Goal: Book appointment/travel/reservation

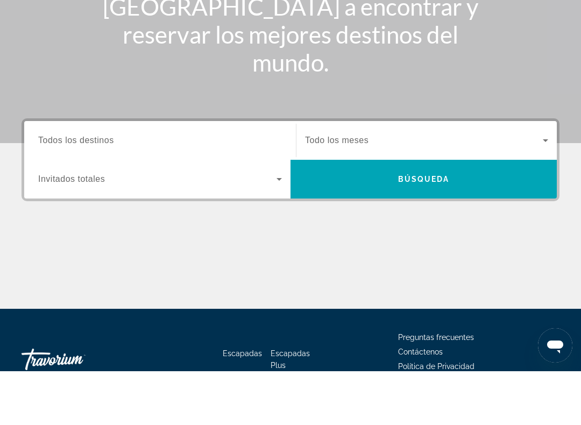
scroll to position [133, 0]
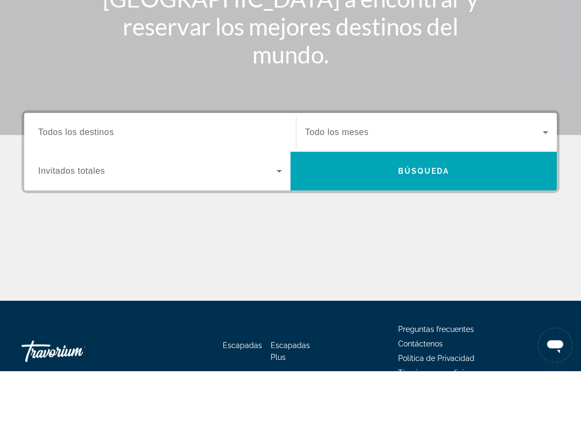
click at [277, 219] on icon "Widget de búsqueda" at bounding box center [279, 225] width 13 height 13
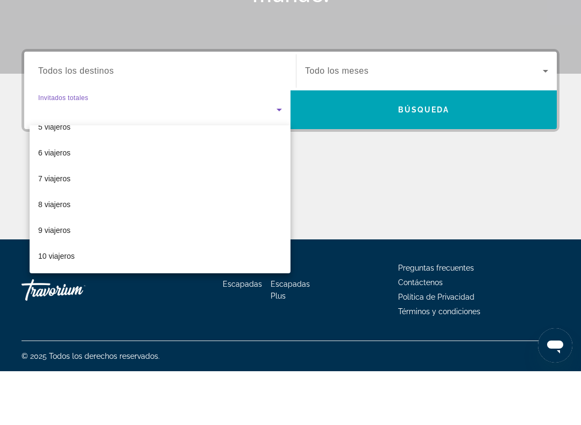
scroll to position [119, 0]
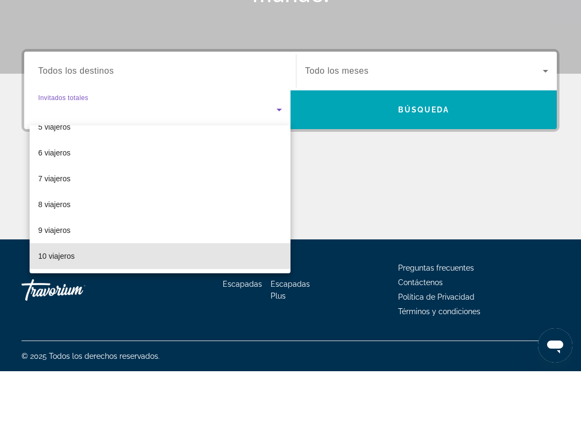
click at [64, 305] on font "10 viajeros" at bounding box center [56, 309] width 37 height 9
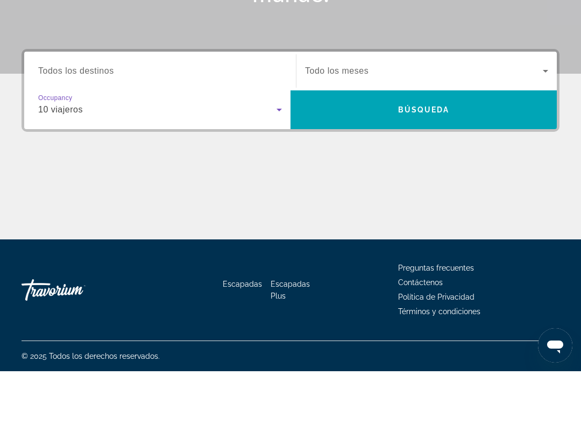
click at [503, 151] on span "Buscar" at bounding box center [423, 164] width 266 height 26
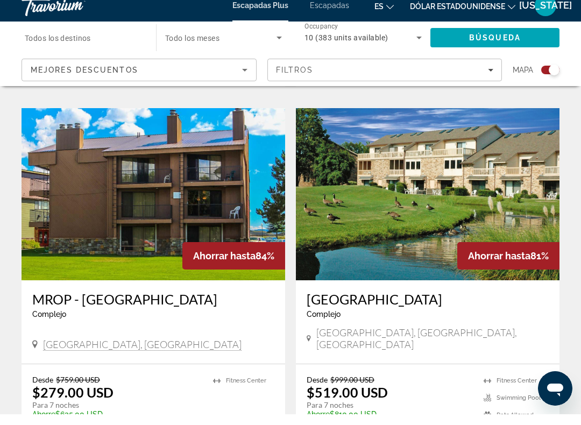
scroll to position [1513, 0]
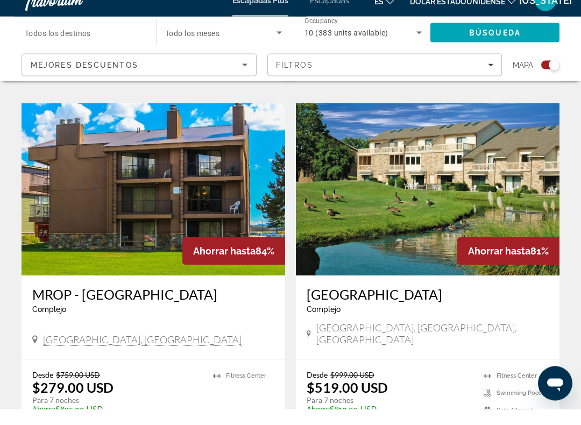
click at [528, 253] on div "Ahorrar hasta 81%" at bounding box center [508, 266] width 102 height 27
click at [525, 155] on img "Contenido principal" at bounding box center [428, 205] width 264 height 172
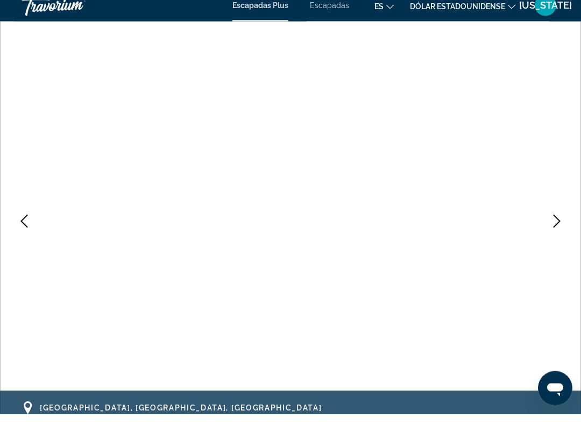
scroll to position [74, 0]
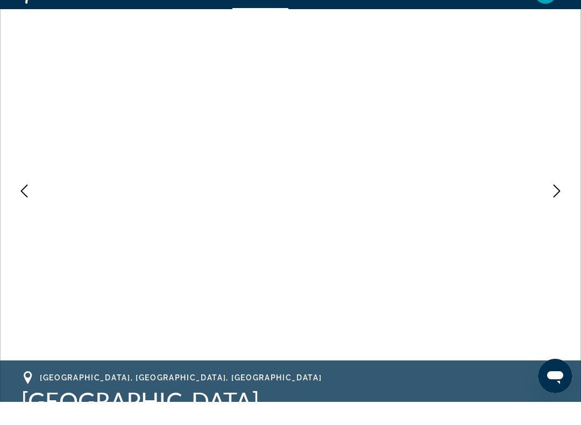
click at [31, 201] on button "Previous image" at bounding box center [24, 214] width 27 height 27
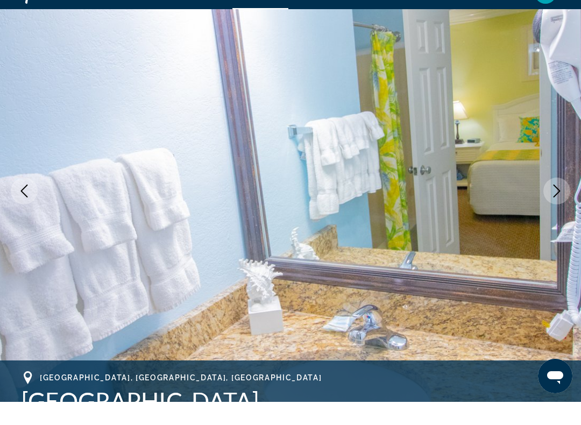
click at [551, 208] on icon "Next image" at bounding box center [556, 214] width 13 height 13
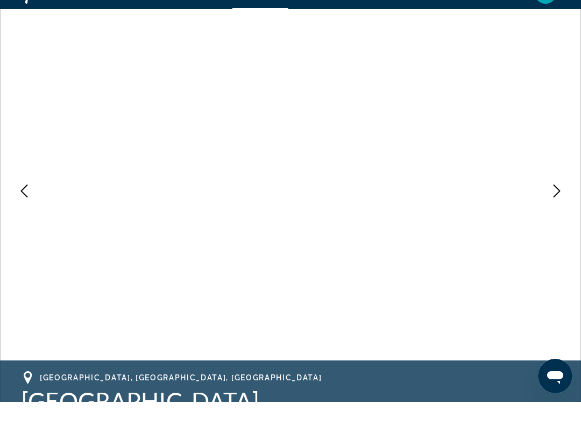
click at [556, 208] on icon "Next image" at bounding box center [556, 214] width 13 height 13
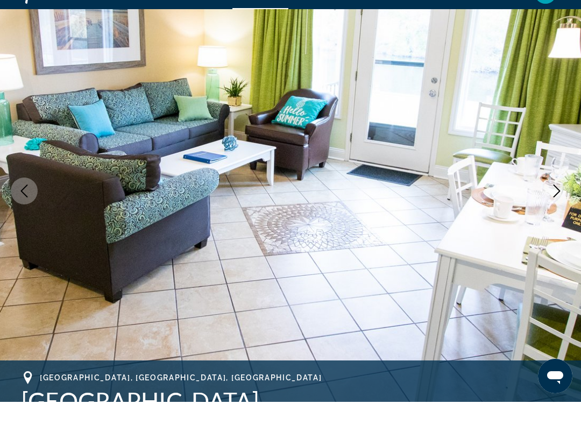
click at [553, 208] on icon "Next image" at bounding box center [556, 214] width 13 height 13
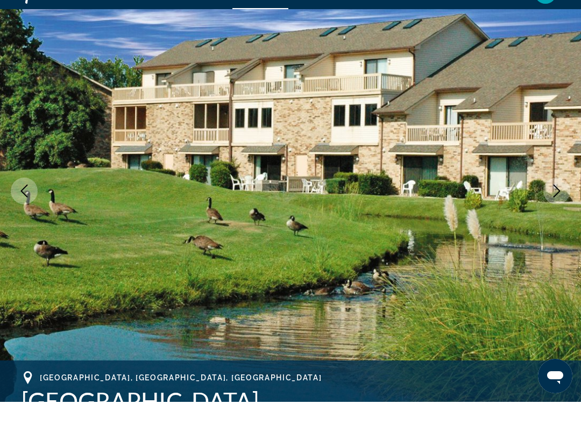
click at [555, 208] on icon "Next image" at bounding box center [556, 214] width 13 height 13
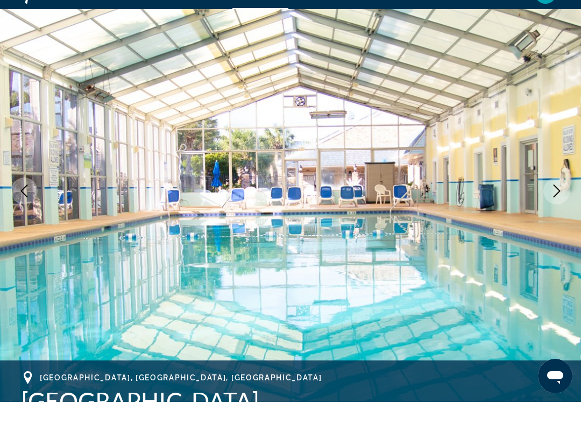
click at [551, 208] on icon "Next image" at bounding box center [556, 214] width 13 height 13
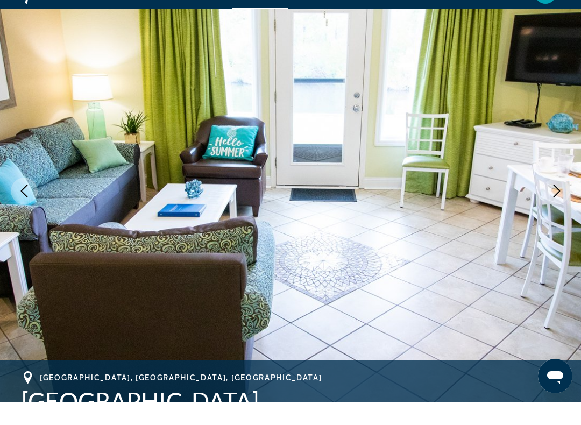
click at [553, 208] on icon "Next image" at bounding box center [556, 214] width 13 height 13
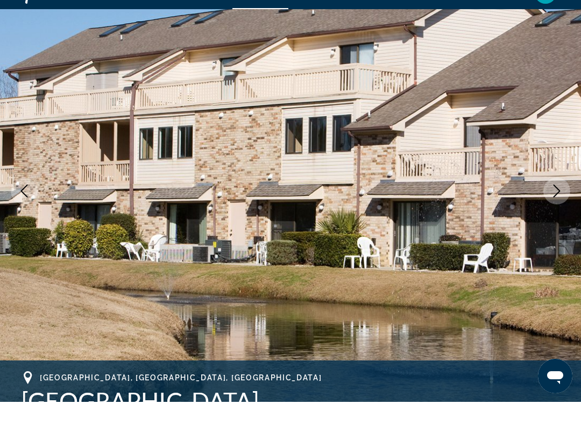
click at [551, 208] on icon "Next image" at bounding box center [556, 214] width 13 height 13
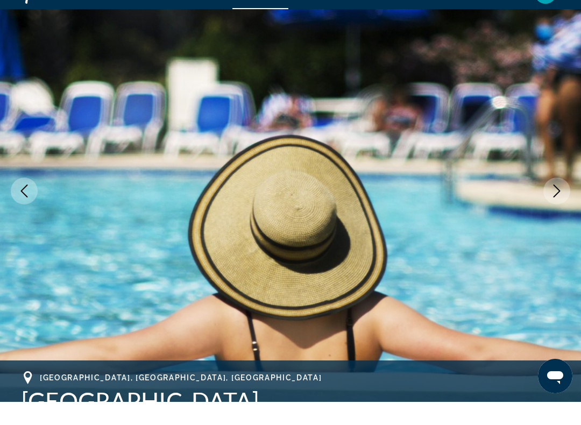
click at [551, 201] on button "Next image" at bounding box center [556, 214] width 27 height 27
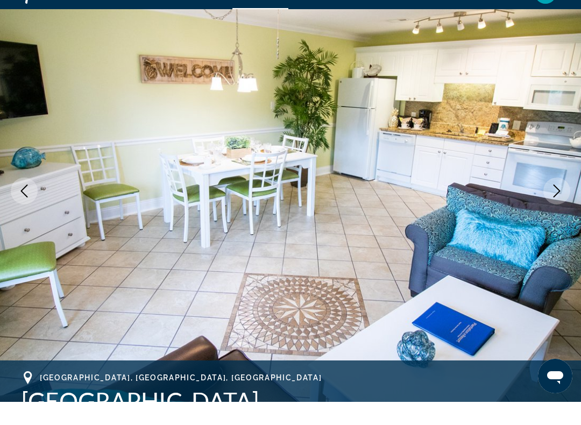
click at [549, 201] on button "Next image" at bounding box center [556, 214] width 27 height 27
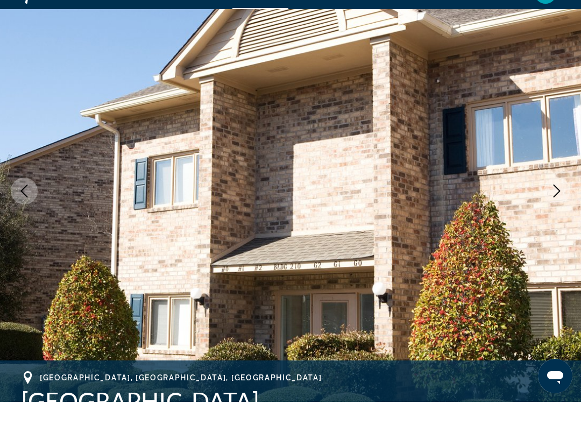
click at [551, 201] on button "Next image" at bounding box center [556, 214] width 27 height 27
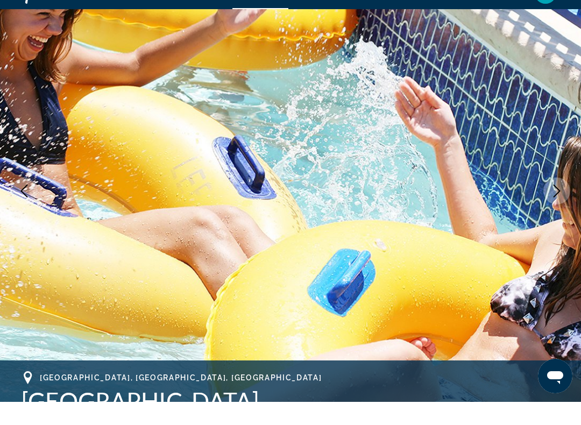
click at [556, 208] on icon "Next image" at bounding box center [556, 214] width 13 height 13
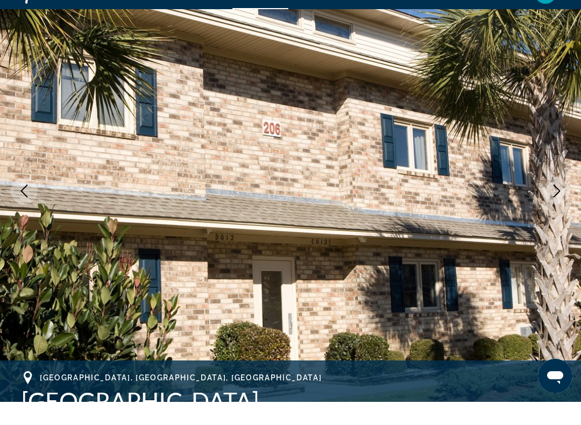
click at [553, 208] on icon "Next image" at bounding box center [556, 214] width 13 height 13
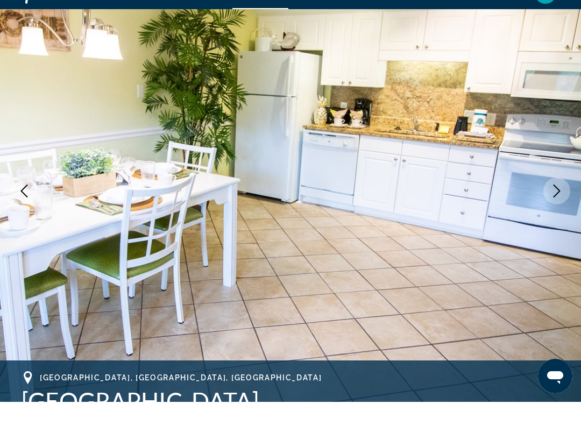
click at [551, 208] on icon "Next image" at bounding box center [556, 214] width 13 height 13
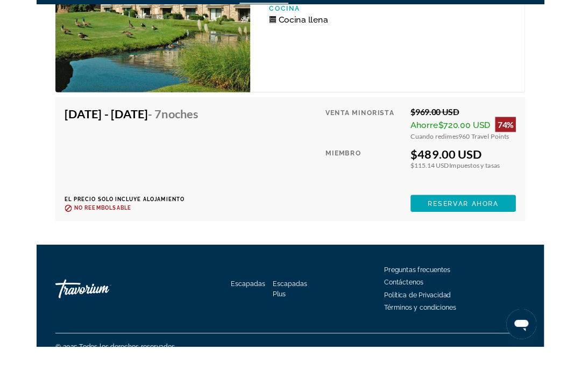
scroll to position [2507, 0]
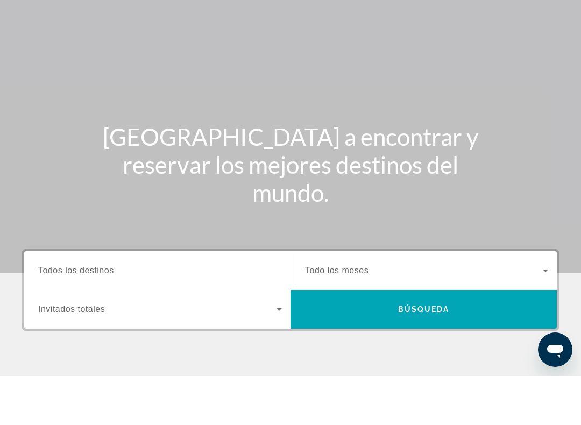
scroll to position [35, 0]
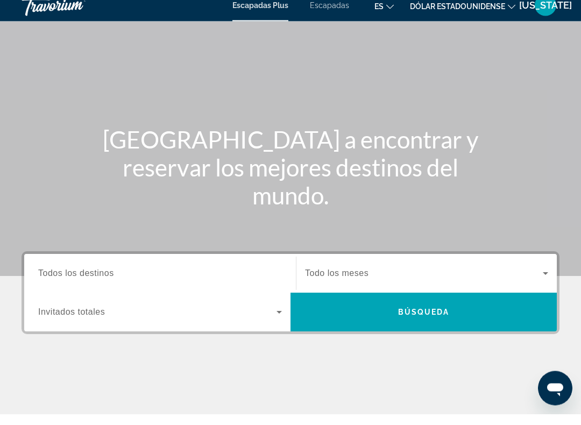
click at [272, 318] on span "Widget de búsqueda" at bounding box center [157, 323] width 238 height 13
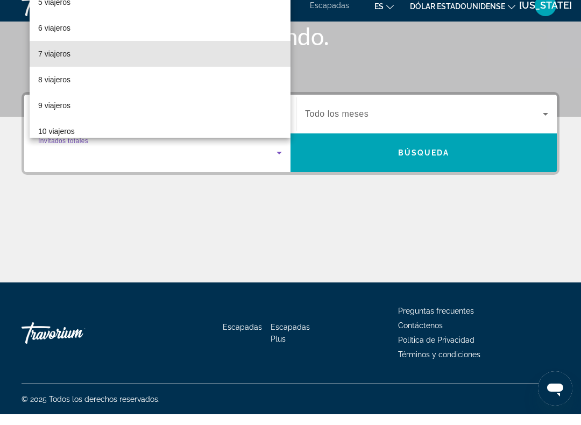
scroll to position [109, 0]
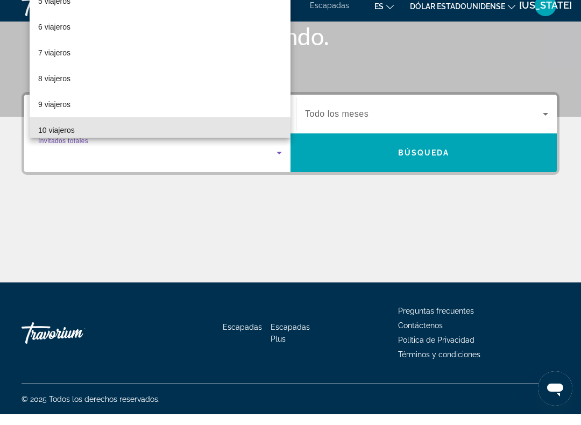
click at [62, 136] on span "10 viajeros" at bounding box center [56, 140] width 37 height 13
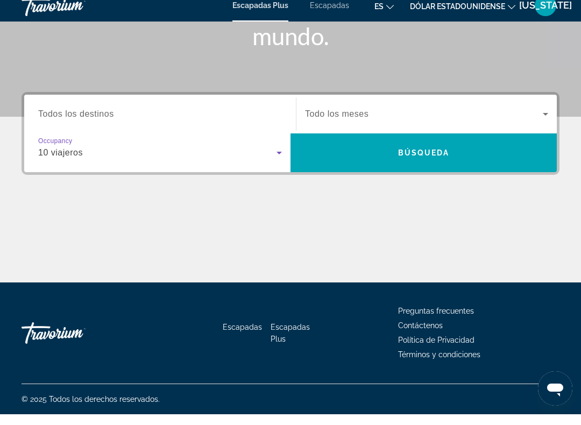
click at [548, 118] on icon "Widget de búsqueda" at bounding box center [545, 124] width 13 height 13
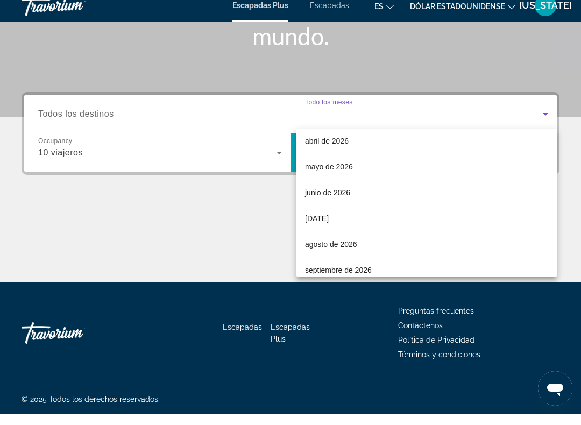
scroll to position [185, 0]
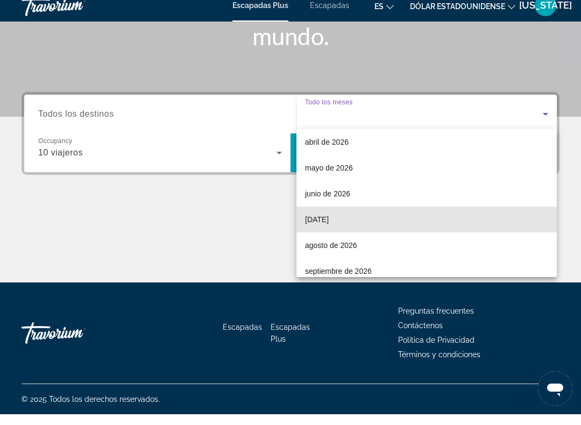
click at [329, 226] on font "julio de 2026" at bounding box center [317, 230] width 24 height 9
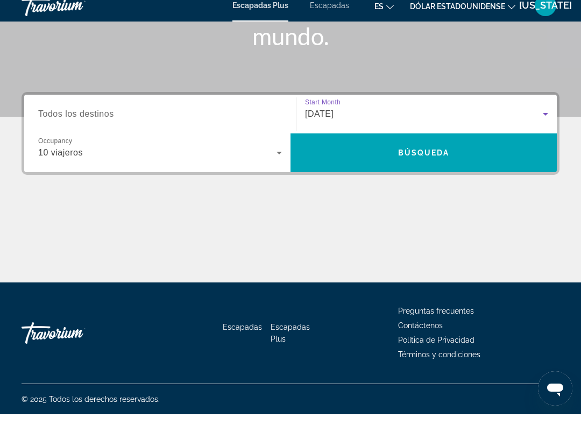
click at [456, 164] on span "Buscar" at bounding box center [423, 164] width 266 height 26
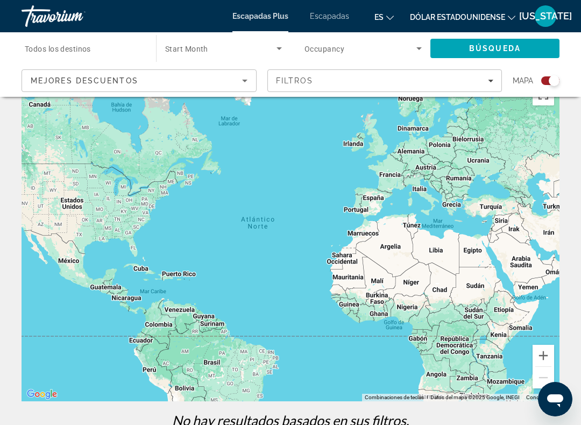
scroll to position [27, 0]
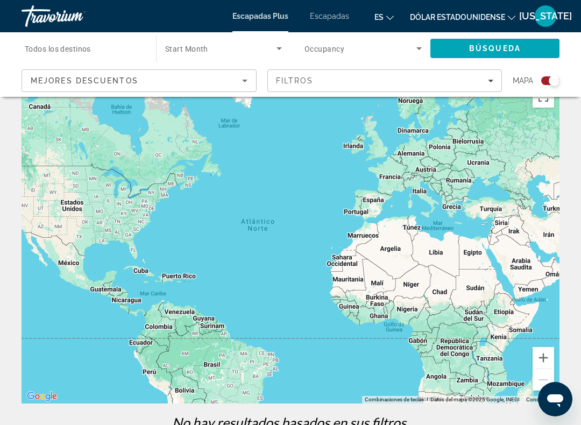
click at [281, 52] on icon "Search widget" at bounding box center [279, 48] width 13 height 13
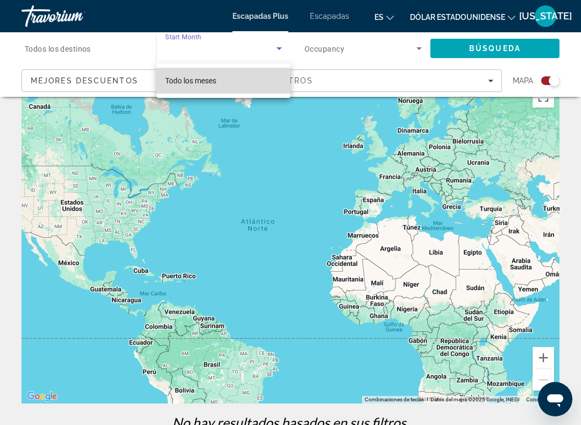
click at [210, 87] on span "Todo los meses" at bounding box center [190, 80] width 51 height 13
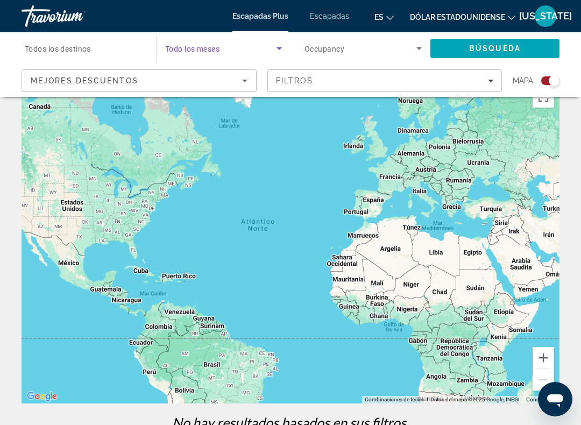
click at [482, 58] on span "Search" at bounding box center [494, 48] width 129 height 26
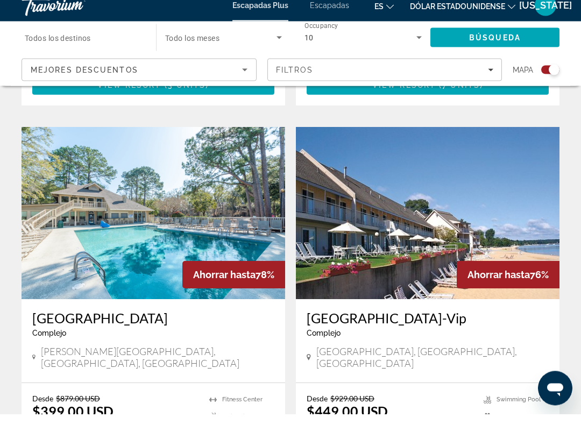
scroll to position [2251, 0]
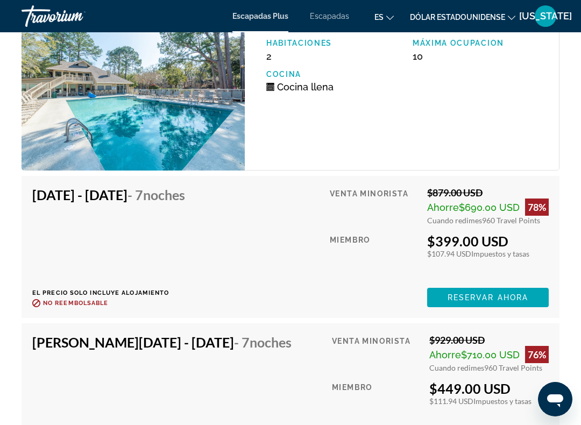
scroll to position [2543, 0]
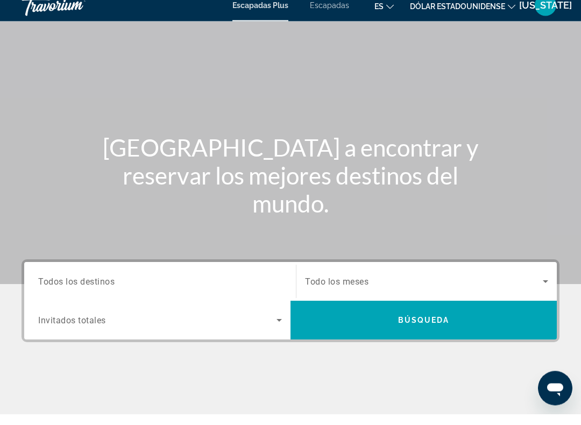
scroll to position [30, 0]
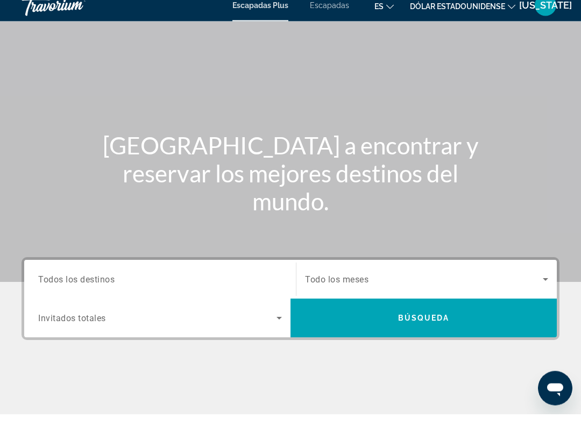
click at [277, 323] on icon "Search widget" at bounding box center [279, 329] width 13 height 13
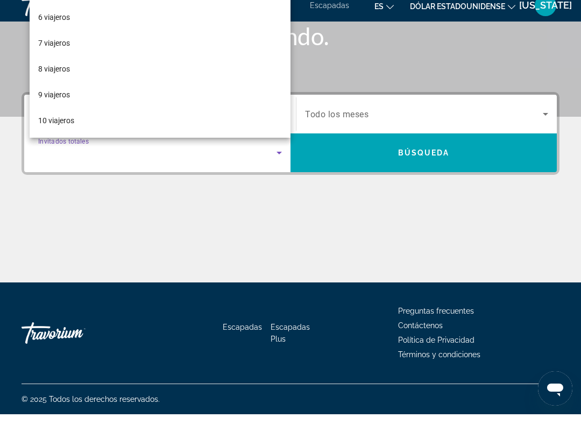
scroll to position [119, 0]
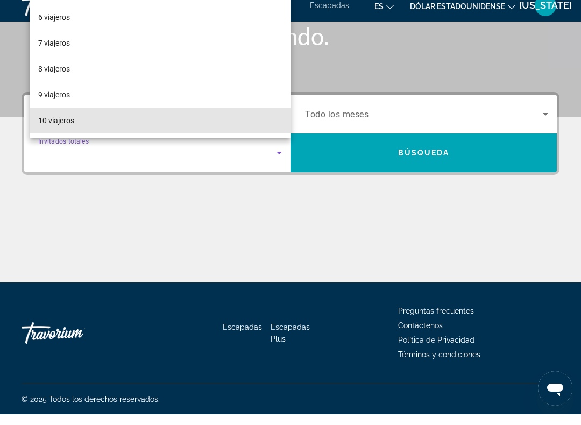
click at [68, 127] on font "10 viajeros" at bounding box center [56, 131] width 36 height 9
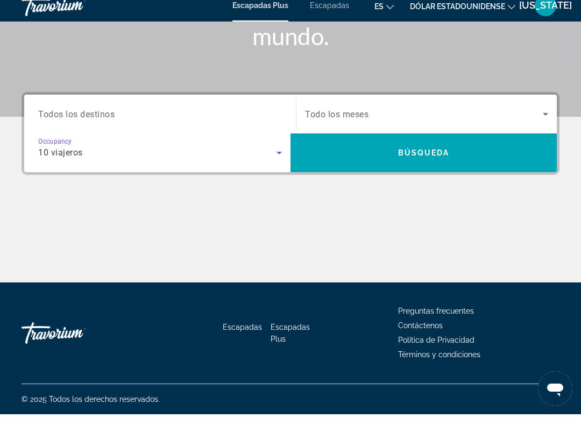
click at [543, 118] on icon "Search widget" at bounding box center [545, 124] width 13 height 13
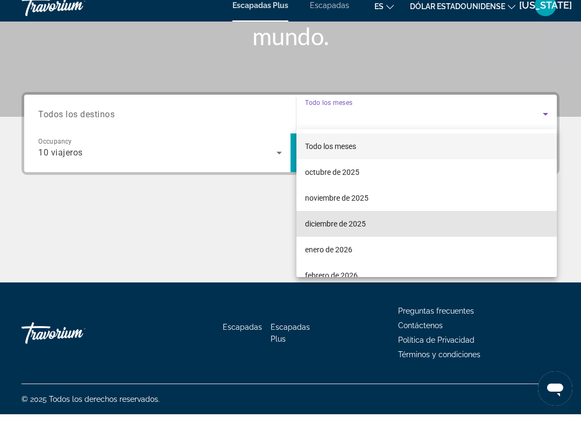
click at [372, 226] on mat-option "diciembre de 2025" at bounding box center [426, 235] width 260 height 26
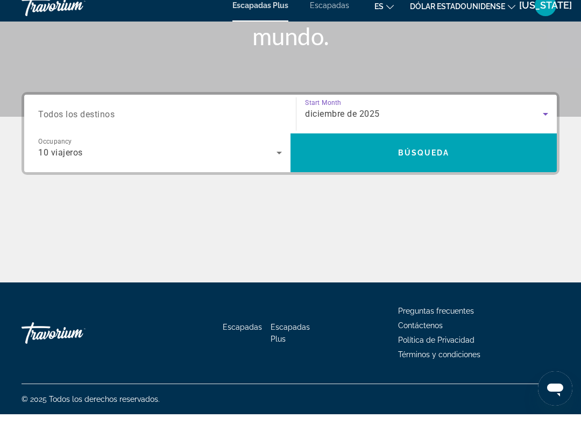
click at [492, 155] on span "Search" at bounding box center [423, 164] width 266 height 26
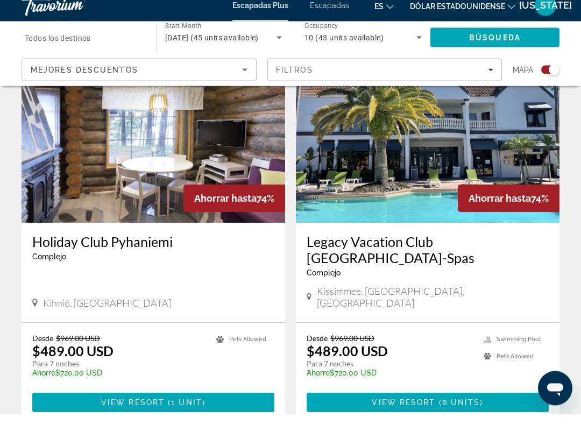
scroll to position [1162, 0]
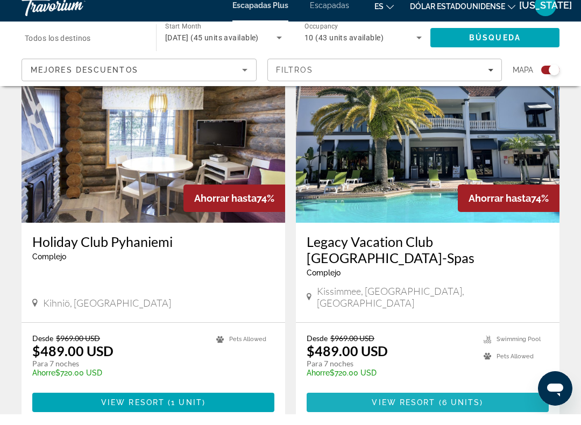
click at [491, 400] on span "Contenido principal" at bounding box center [428, 413] width 242 height 26
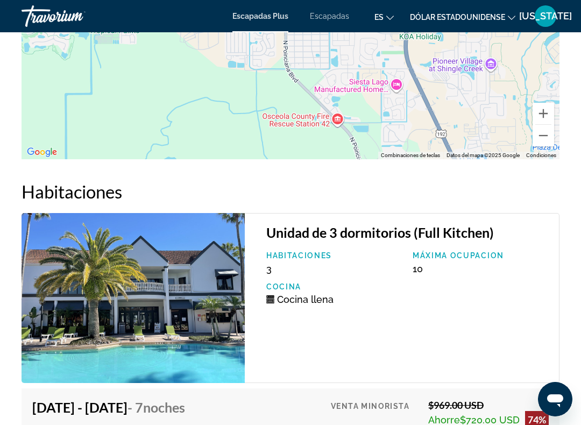
scroll to position [2250, 0]
